Goal: Communication & Community: Share content

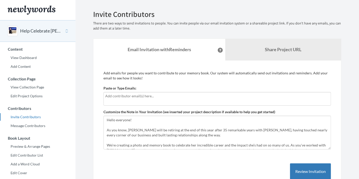
click at [155, 93] on input "text" at bounding box center [217, 96] width 224 height 6
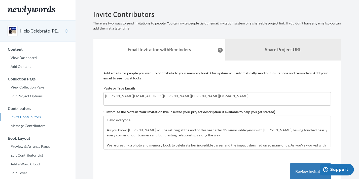
type input "[PERSON_NAME][EMAIL_ADDRESS][PERSON_NAME][PERSON_NAME][DOMAIN_NAME]"
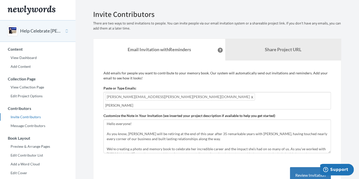
type input "[PERSON_NAME][EMAIL_ADDRESS][PERSON_NAME][PERSON_NAME][DOMAIN_NAME]"
click at [215, 102] on input "[PERSON_NAME][EMAIL_ADDRESS][PERSON_NAME][PERSON_NAME][DOMAIN_NAME]" at bounding box center [217, 105] width 224 height 6
click at [214, 102] on input "[PERSON_NAME][EMAIL_ADDRESS][PERSON_NAME][PERSON_NAME][DOMAIN_NAME]" at bounding box center [217, 105] width 224 height 6
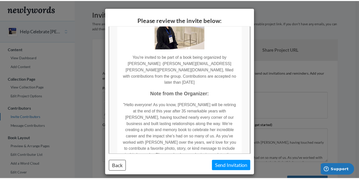
scroll to position [25, 0]
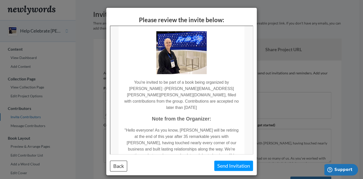
click at [116, 173] on div "Please review the invite below: Back Send Invitation" at bounding box center [181, 91] width 150 height 167
click at [115, 167] on button "Back" at bounding box center [118, 165] width 17 height 11
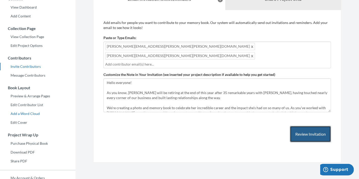
scroll to position [96, 0]
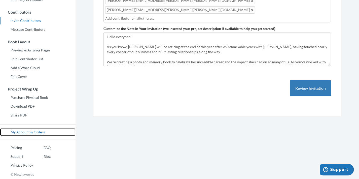
click at [30, 133] on link "My Account & Orders" at bounding box center [37, 132] width 75 height 8
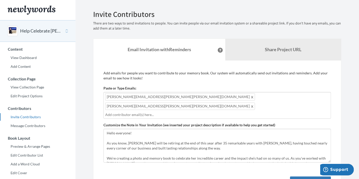
scroll to position [25, 0]
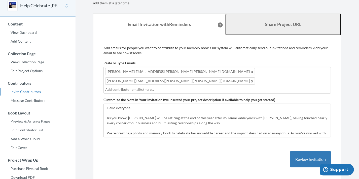
click at [275, 23] on b "Share Project URL" at bounding box center [283, 24] width 36 height 6
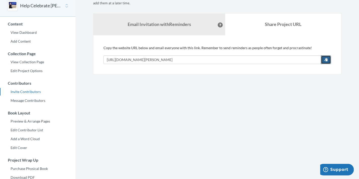
click at [327, 60] on span "button" at bounding box center [326, 60] width 4 height 4
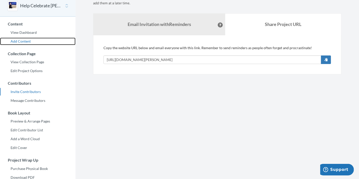
click at [25, 42] on link "Add Content" at bounding box center [37, 41] width 75 height 8
